Goal: Information Seeking & Learning: Learn about a topic

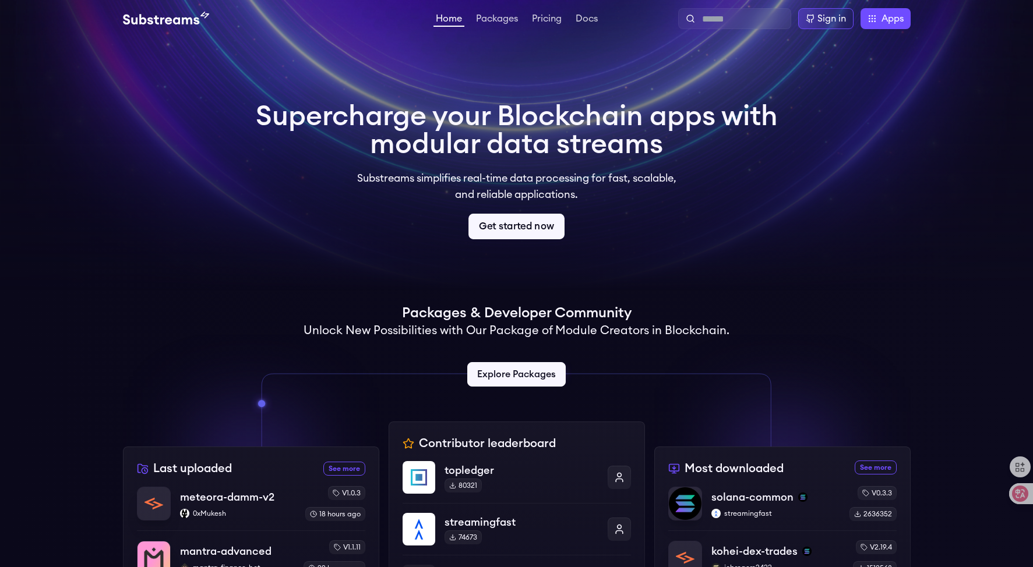
click at [524, 221] on link "Get started now" at bounding box center [516, 227] width 96 height 26
click at [585, 20] on link "Docs" at bounding box center [586, 20] width 27 height 12
click at [183, 19] on img at bounding box center [166, 19] width 86 height 14
click at [147, 20] on img at bounding box center [166, 19] width 86 height 14
